Goal: Navigation & Orientation: Find specific page/section

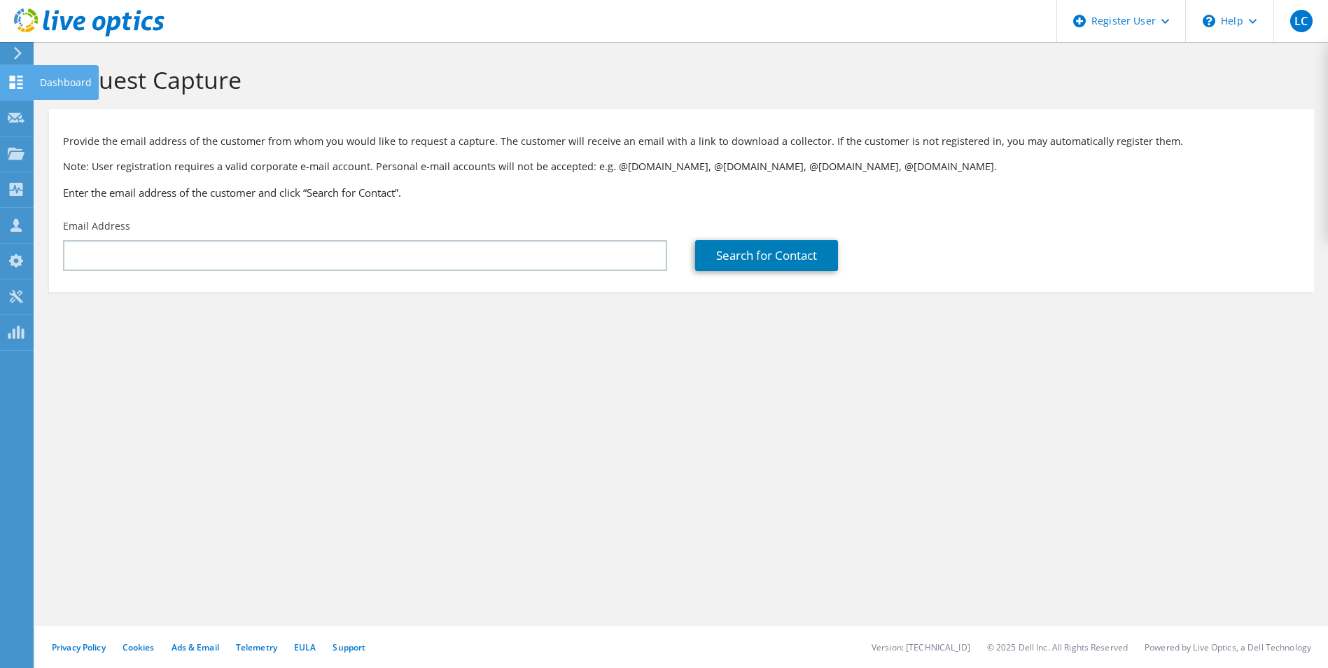
click at [11, 88] on use at bounding box center [16, 82] width 13 height 13
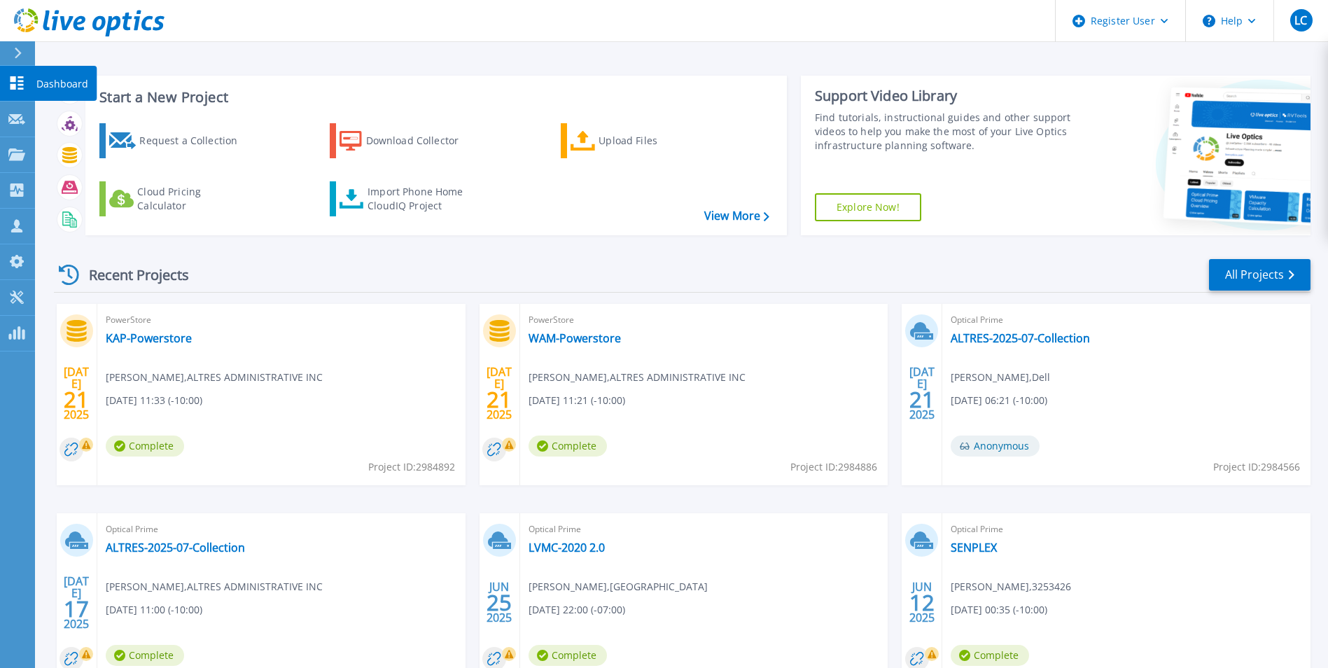
click at [9, 77] on icon at bounding box center [16, 82] width 17 height 13
